Goal: Task Accomplishment & Management: Manage account settings

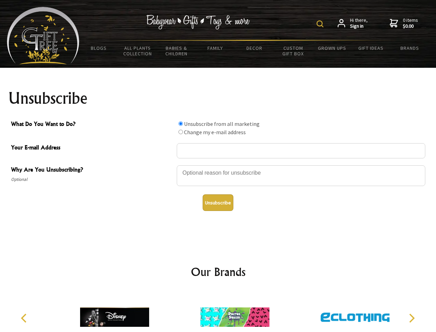
click at [321, 24] on img at bounding box center [320, 23] width 7 height 7
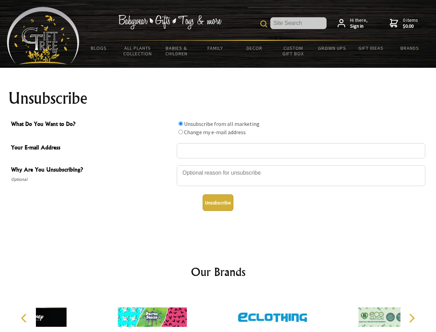
click at [218, 165] on div at bounding box center [301, 176] width 249 height 24
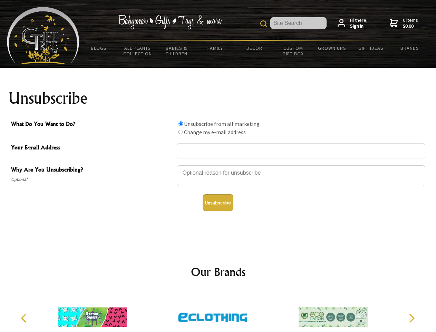
click at [181, 123] on input "What Do You Want to Do?" at bounding box center [181, 123] width 4 height 4
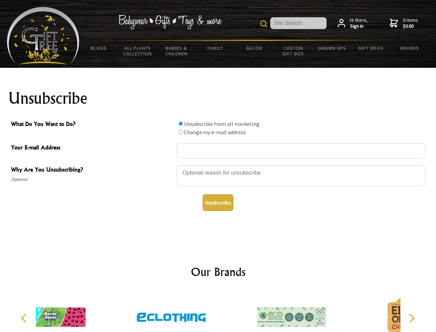
click at [181, 132] on input "What Do You Want to Do?" at bounding box center [181, 132] width 4 height 4
radio input "true"
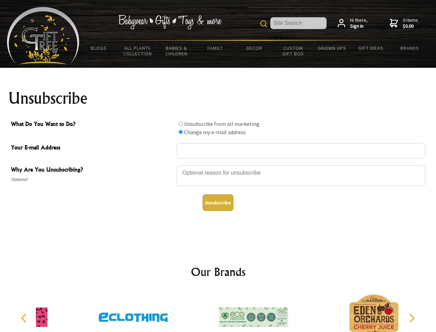
click at [218, 202] on button "Unsubscribe" at bounding box center [218, 202] width 31 height 17
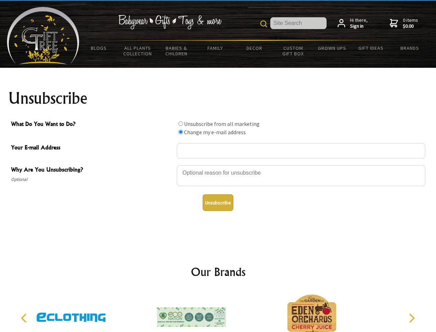
click at [25, 318] on icon "Previous" at bounding box center [24, 317] width 9 height 9
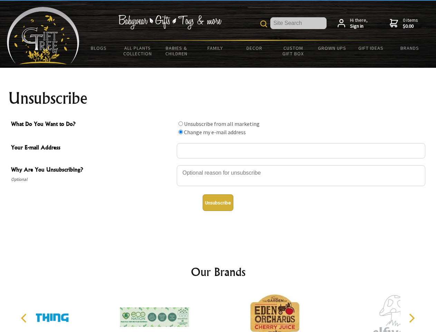
click at [412, 318] on icon "Next" at bounding box center [411, 317] width 9 height 9
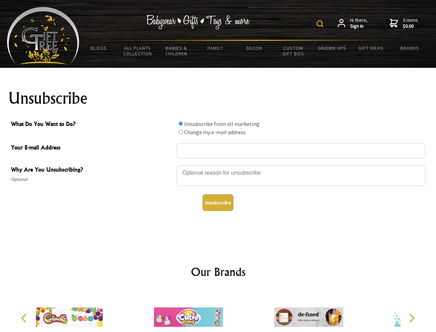
click at [321, 24] on img at bounding box center [320, 23] width 7 height 7
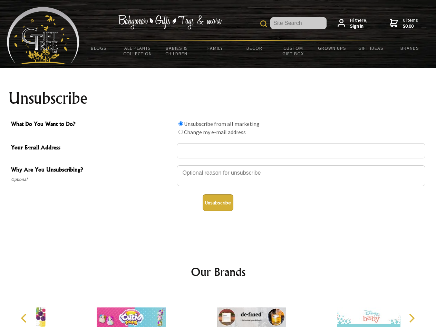
click at [218, 165] on div at bounding box center [301, 176] width 249 height 24
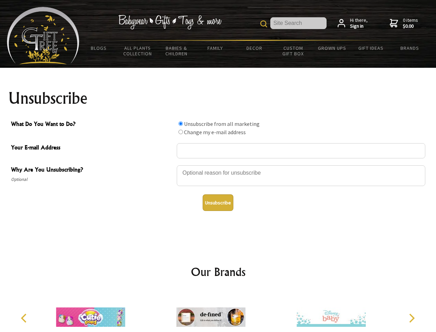
click at [181, 123] on input "What Do You Want to Do?" at bounding box center [181, 123] width 4 height 4
